Goal: Navigation & Orientation: Find specific page/section

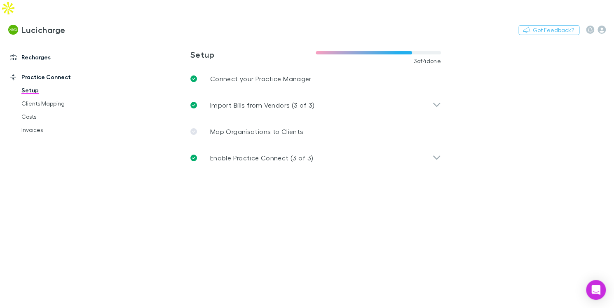
click at [36, 51] on link "Recharges" at bounding box center [52, 57] width 100 height 13
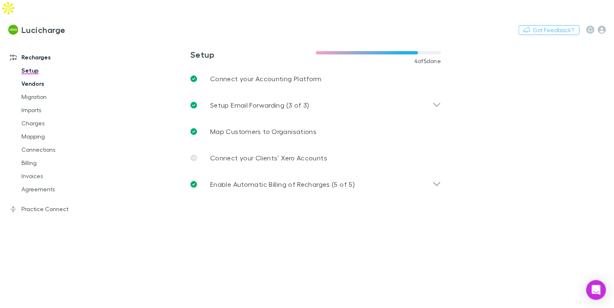
click at [39, 77] on link "Vendors" at bounding box center [57, 83] width 88 height 13
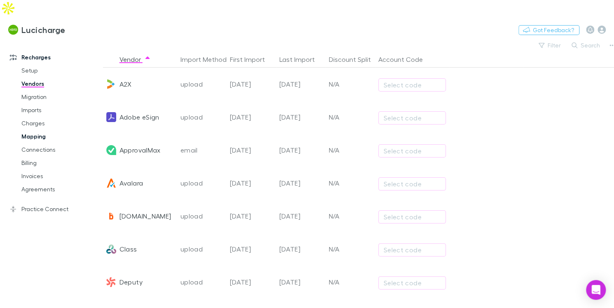
click at [38, 130] on link "Mapping" at bounding box center [57, 136] width 88 height 13
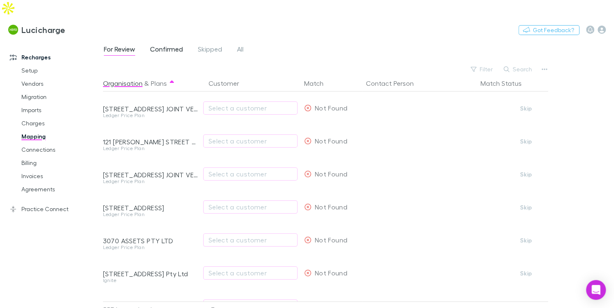
click at [163, 45] on span "Confirmed" at bounding box center [166, 50] width 33 height 11
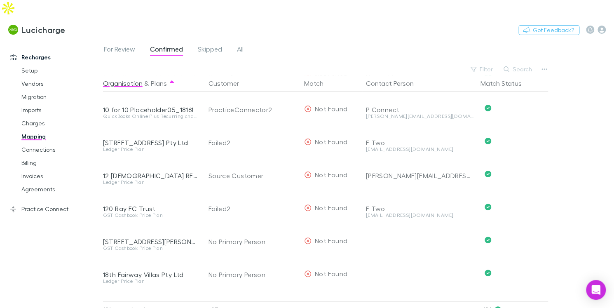
scroll to position [168, 0]
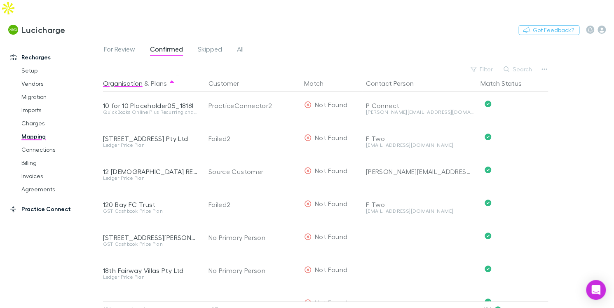
click at [54, 202] on link "Practice Connect" at bounding box center [52, 208] width 100 height 13
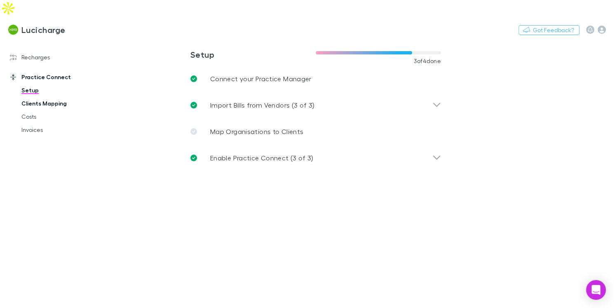
click at [61, 97] on link "Clients Mapping" at bounding box center [57, 103] width 88 height 13
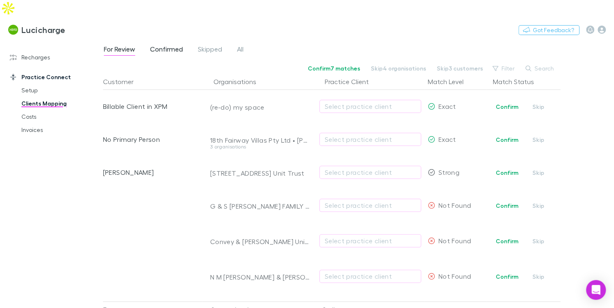
click at [175, 45] on span "Confirmed" at bounding box center [166, 50] width 33 height 11
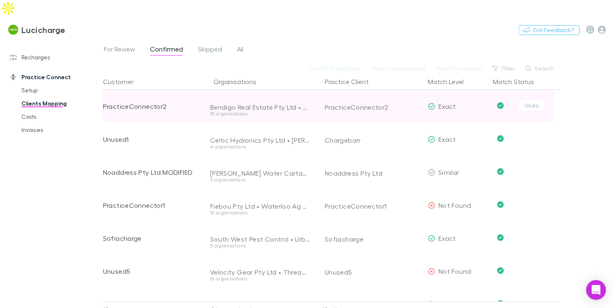
scroll to position [9, 0]
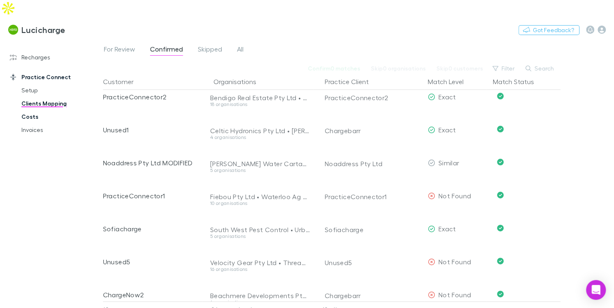
click at [42, 110] on link "Costs" at bounding box center [57, 116] width 88 height 13
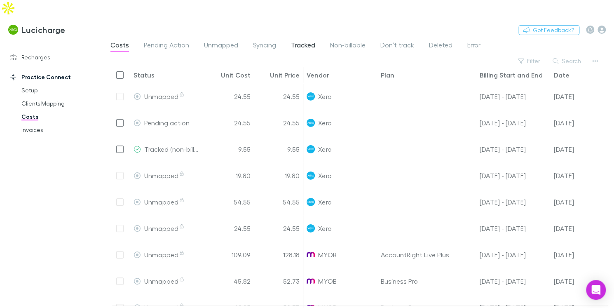
click at [300, 41] on span "Tracked" at bounding box center [303, 46] width 24 height 11
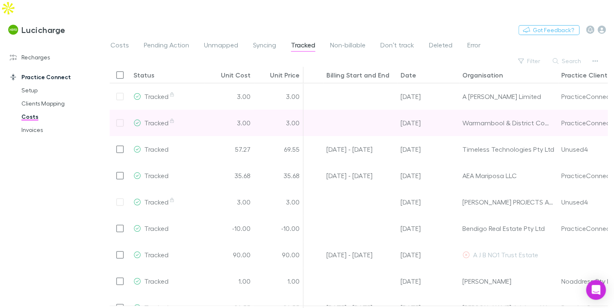
scroll to position [0, 252]
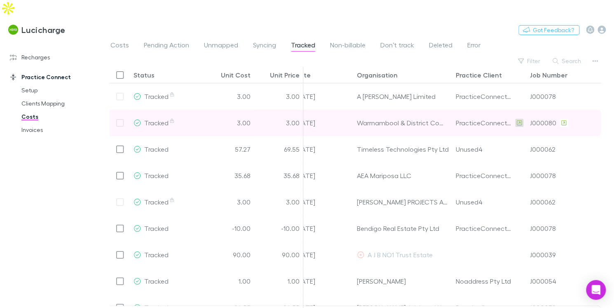
click at [515, 119] on link at bounding box center [519, 123] width 8 height 8
click at [561, 120] on icon at bounding box center [563, 123] width 5 height 6
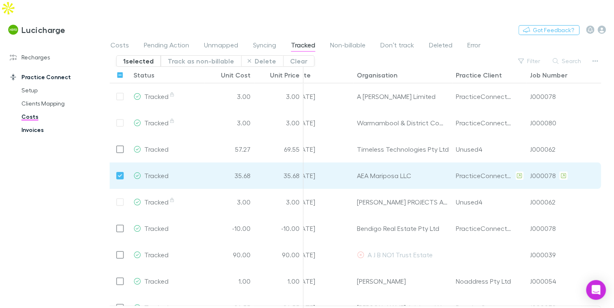
click at [32, 123] on link "Invoices" at bounding box center [57, 129] width 88 height 13
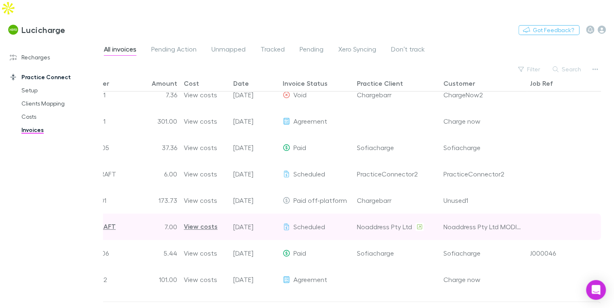
scroll to position [59, 0]
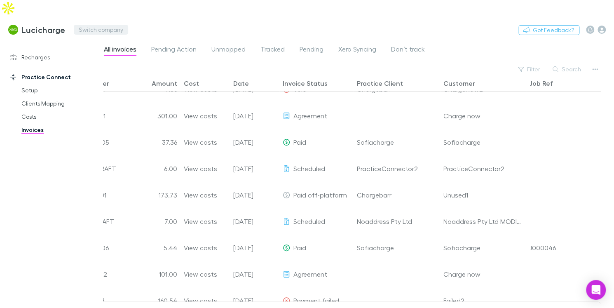
click at [107, 25] on button "Switch company" at bounding box center [101, 30] width 54 height 10
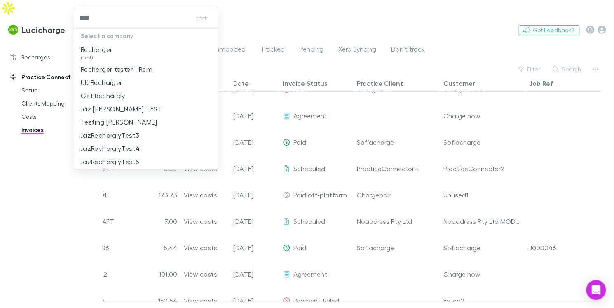
type input "****"
click at [54, 166] on div at bounding box center [307, 154] width 614 height 308
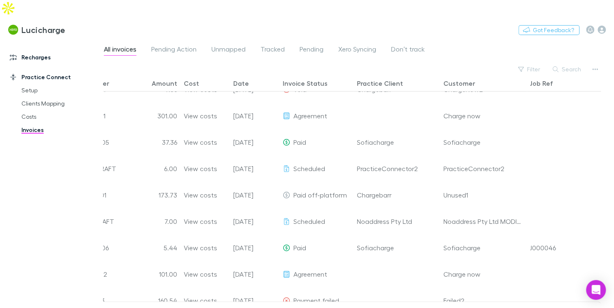
click at [43, 51] on link "Recharges" at bounding box center [52, 57] width 100 height 13
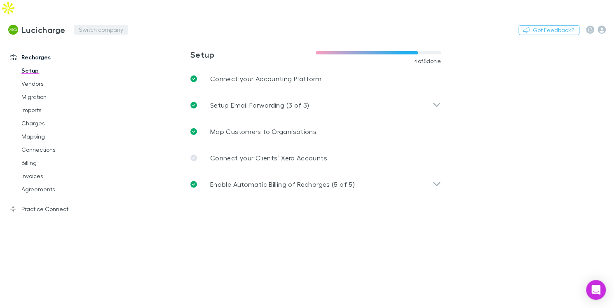
click at [96, 25] on button "Switch company" at bounding box center [101, 30] width 54 height 10
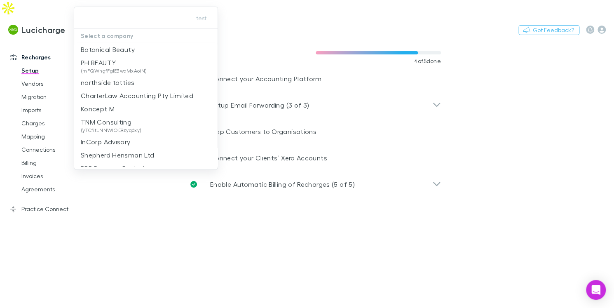
click at [105, 219] on div at bounding box center [307, 154] width 614 height 308
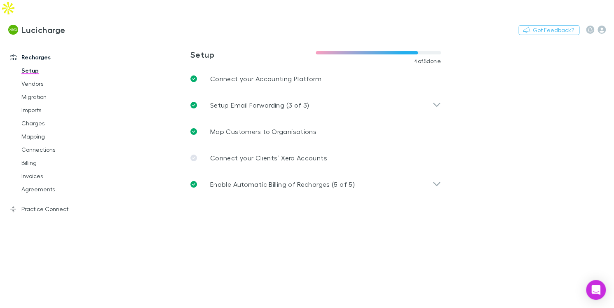
click at [105, 218] on main "**********" at bounding box center [358, 182] width 511 height 285
